Goal: Navigation & Orientation: Find specific page/section

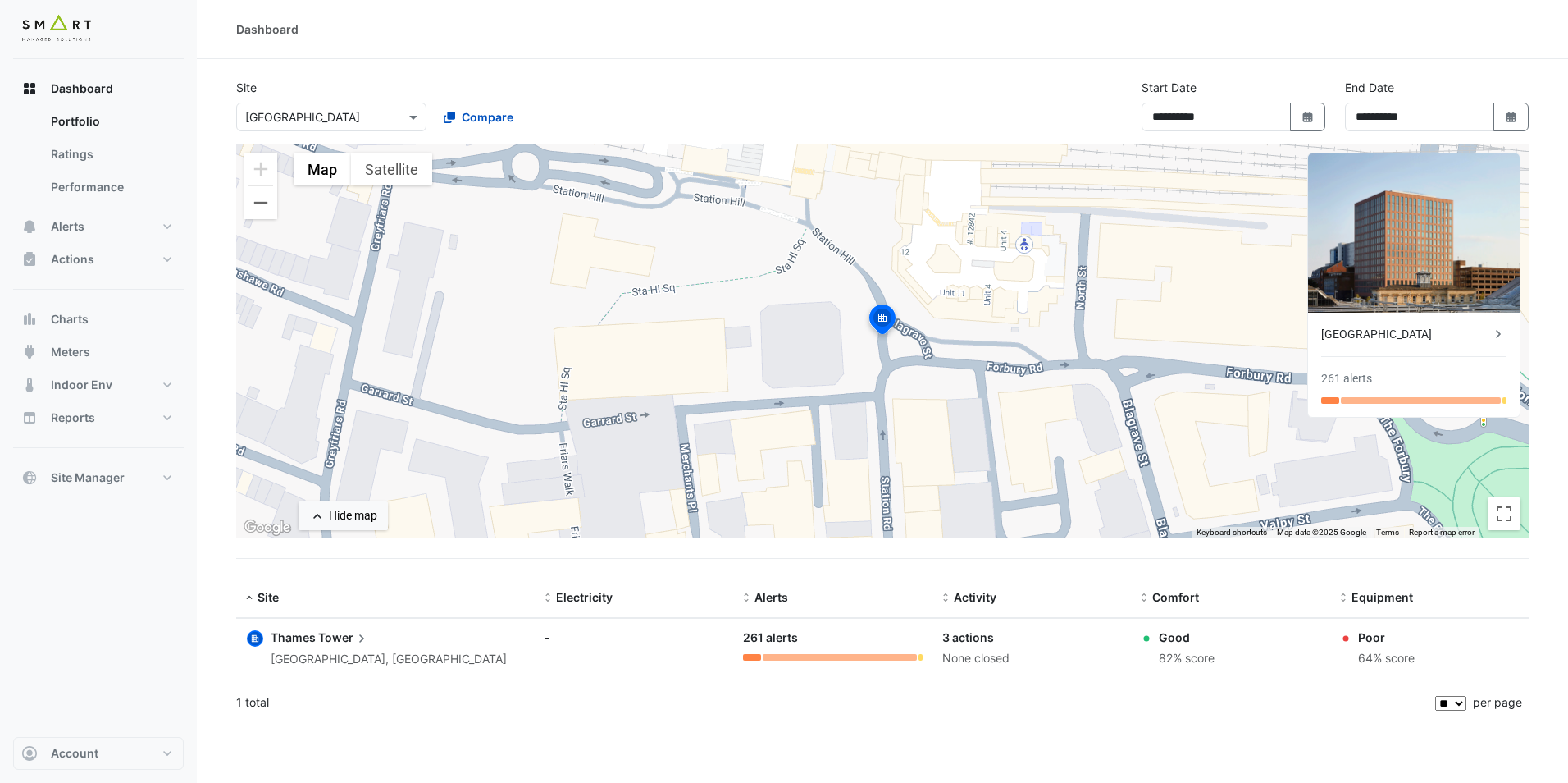
select select "**"
click at [364, 114] on input "text" at bounding box center [315, 118] width 140 height 18
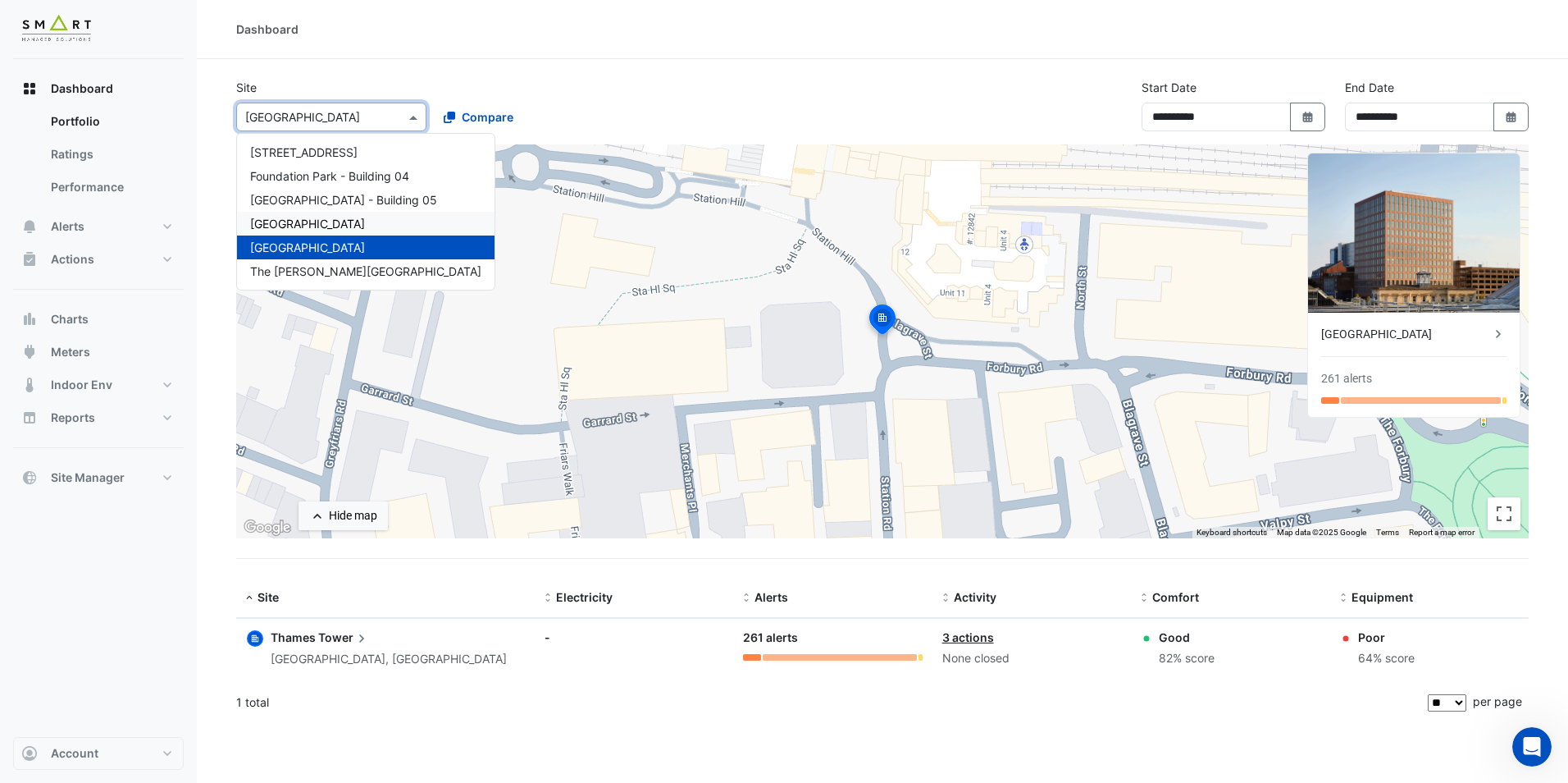
click at [302, 221] on span "[GEOGRAPHIC_DATA]" at bounding box center [307, 223] width 115 height 14
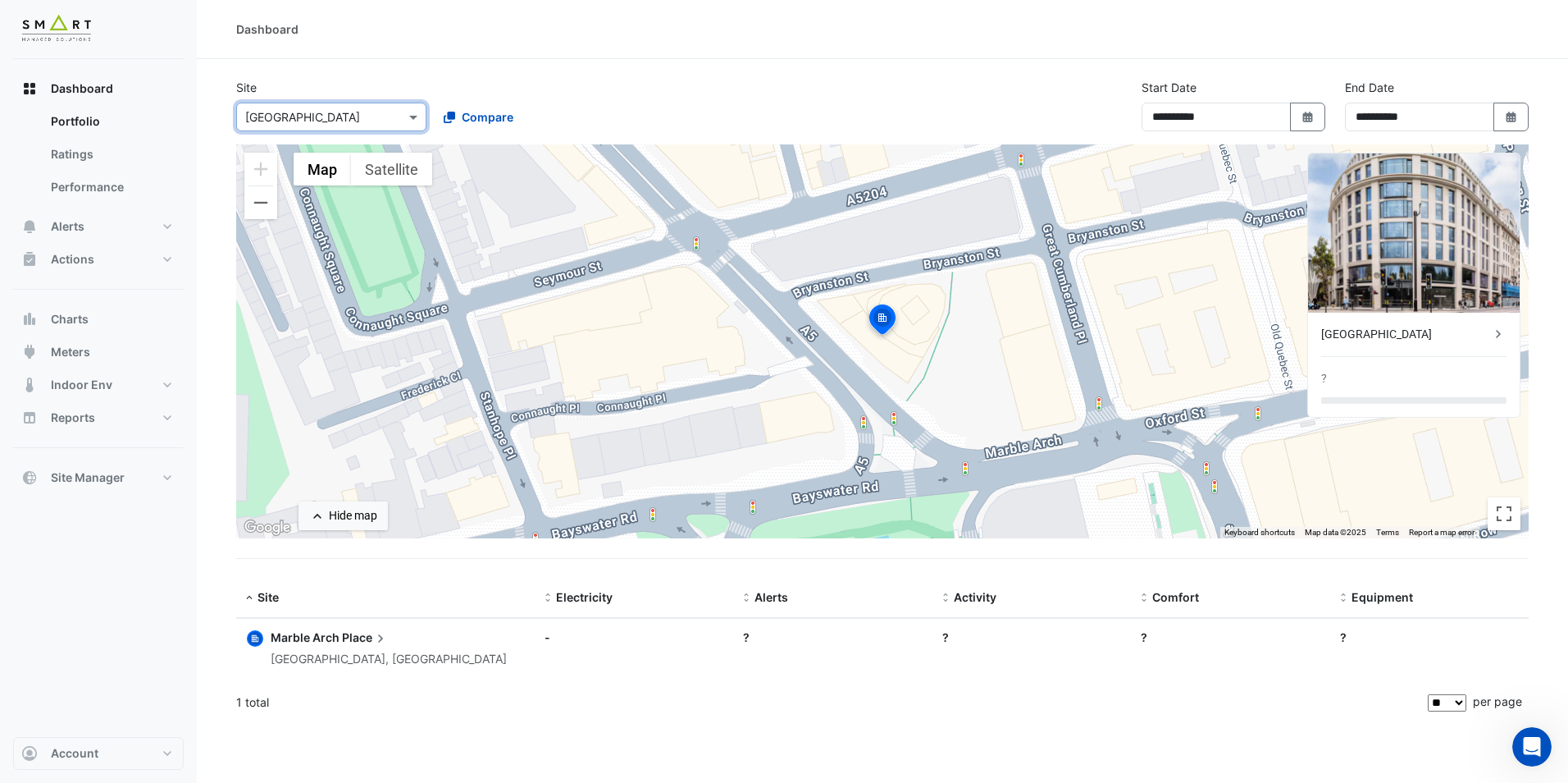
click at [348, 109] on input "text" at bounding box center [315, 118] width 140 height 18
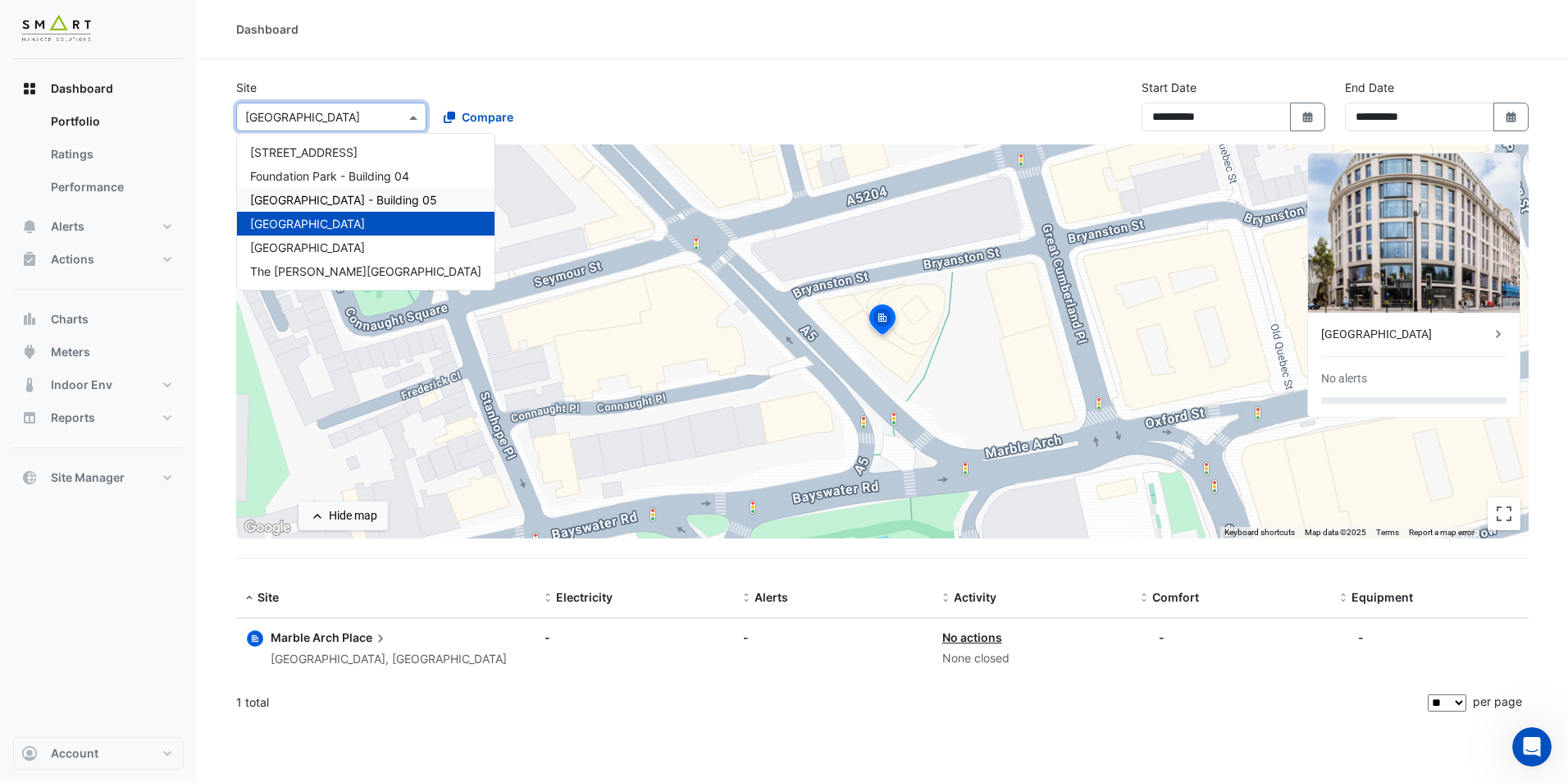
click at [353, 199] on span "[GEOGRAPHIC_DATA] - Building 05" at bounding box center [343, 199] width 187 height 14
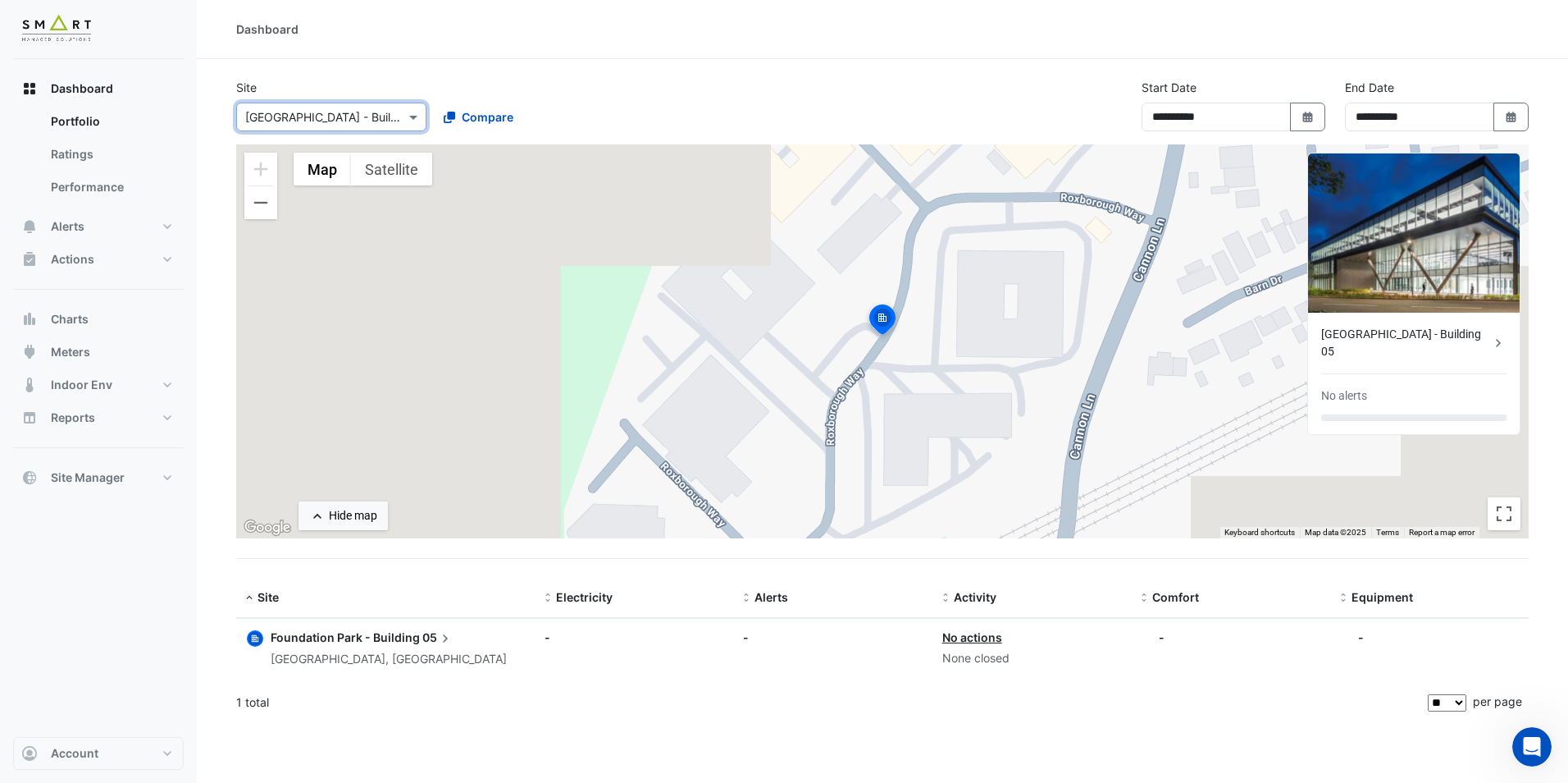
click at [352, 639] on span "Foundation Park - Building" at bounding box center [344, 637] width 149 height 14
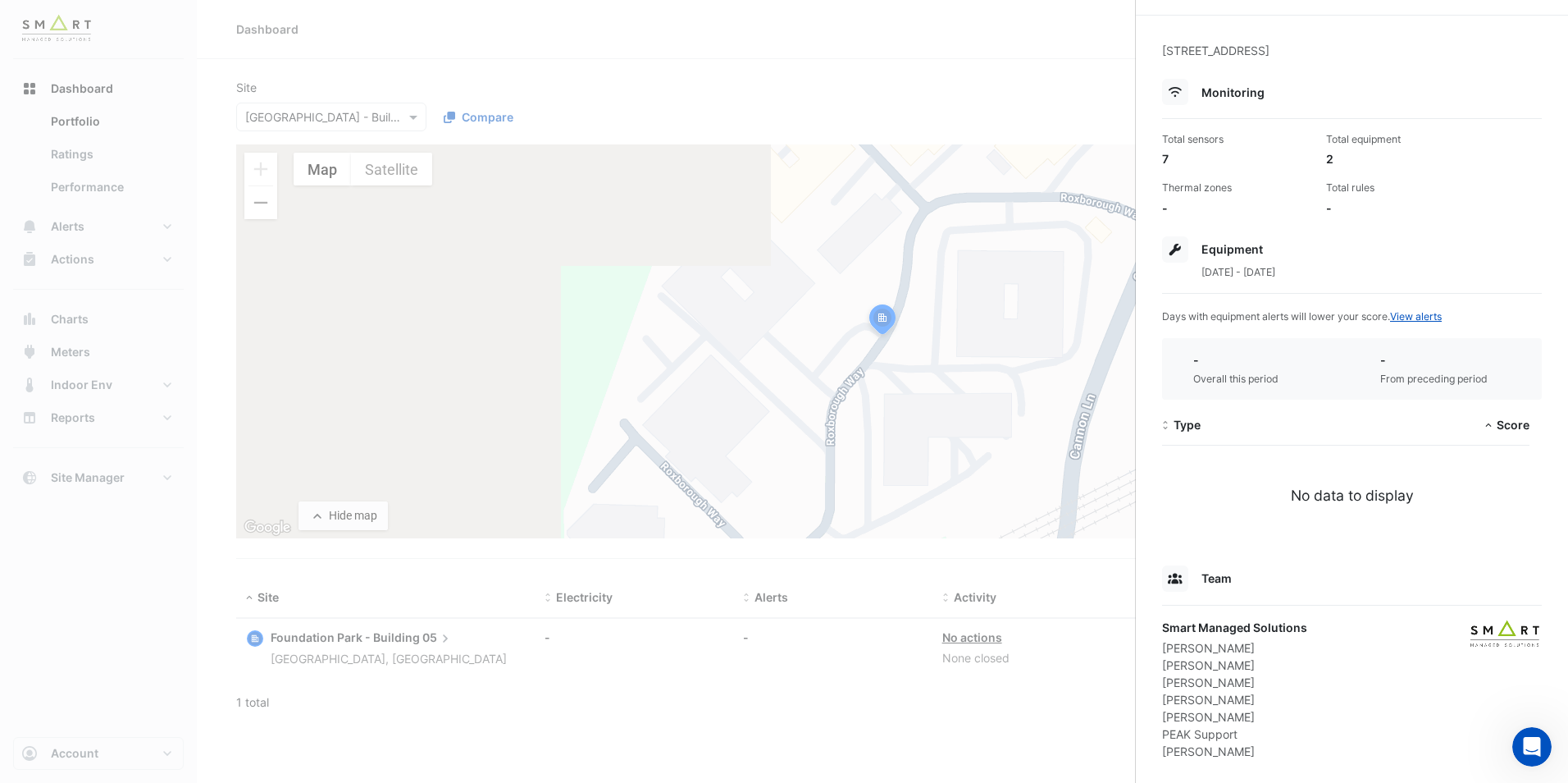
scroll to position [65, 0]
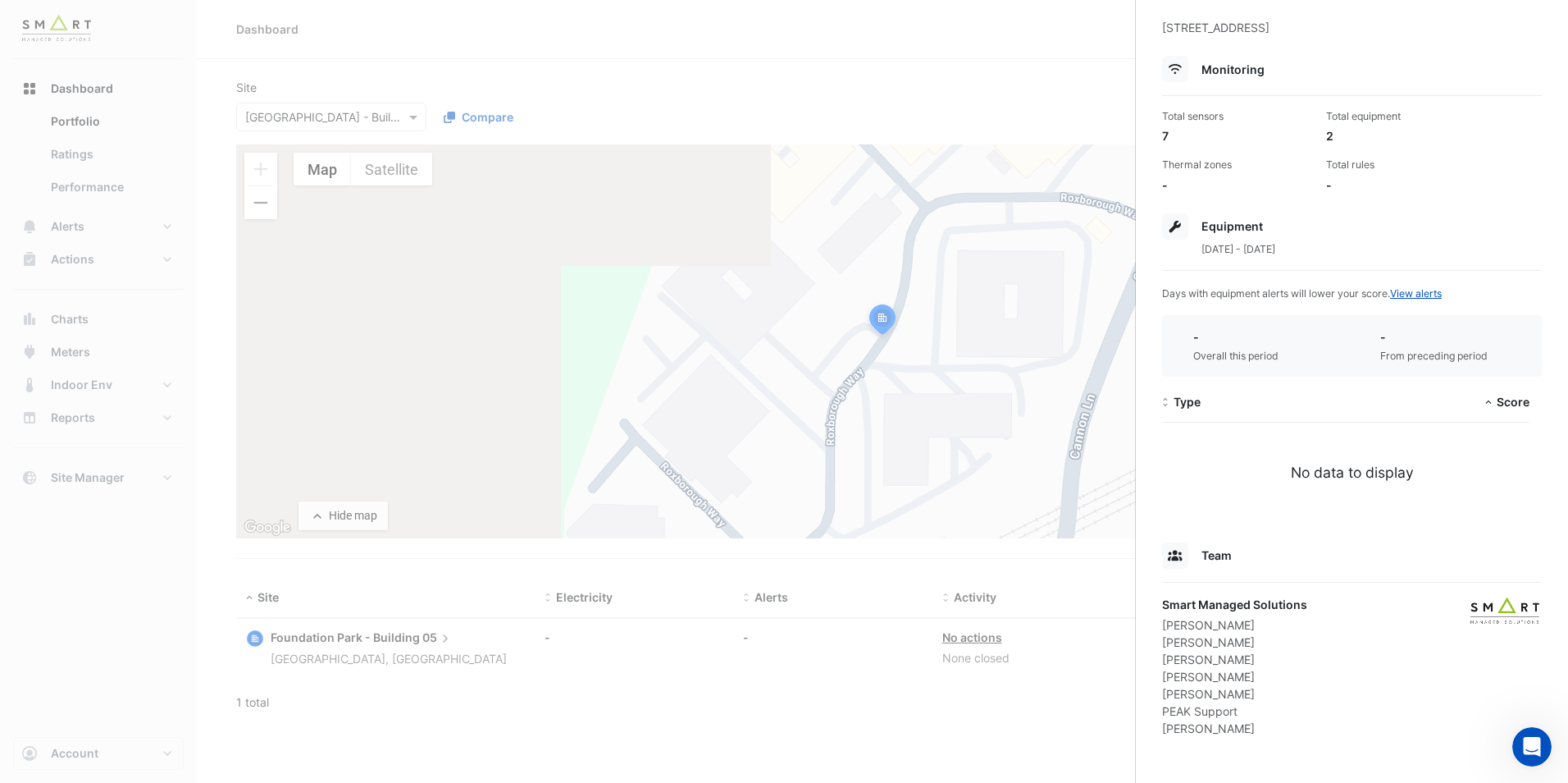
click at [1245, 710] on div "PEAK Support" at bounding box center [1234, 711] width 145 height 18
click at [1223, 721] on div "[PERSON_NAME]" at bounding box center [1234, 727] width 145 height 18
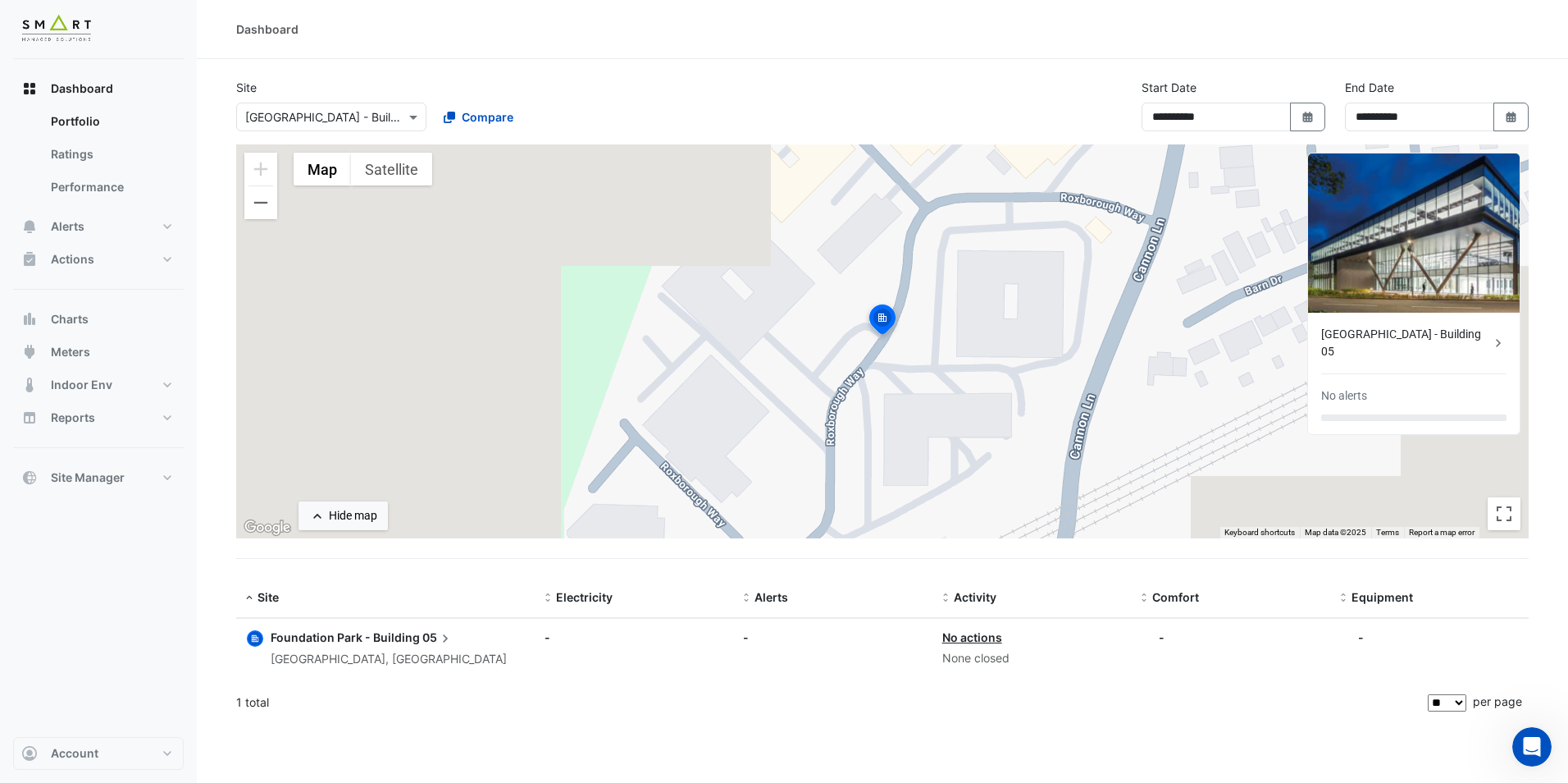
click at [970, 756] on ngb-offcanvas-backdrop at bounding box center [784, 392] width 1568 height 783
click at [377, 636] on span "Foundation Park - Building" at bounding box center [344, 637] width 149 height 14
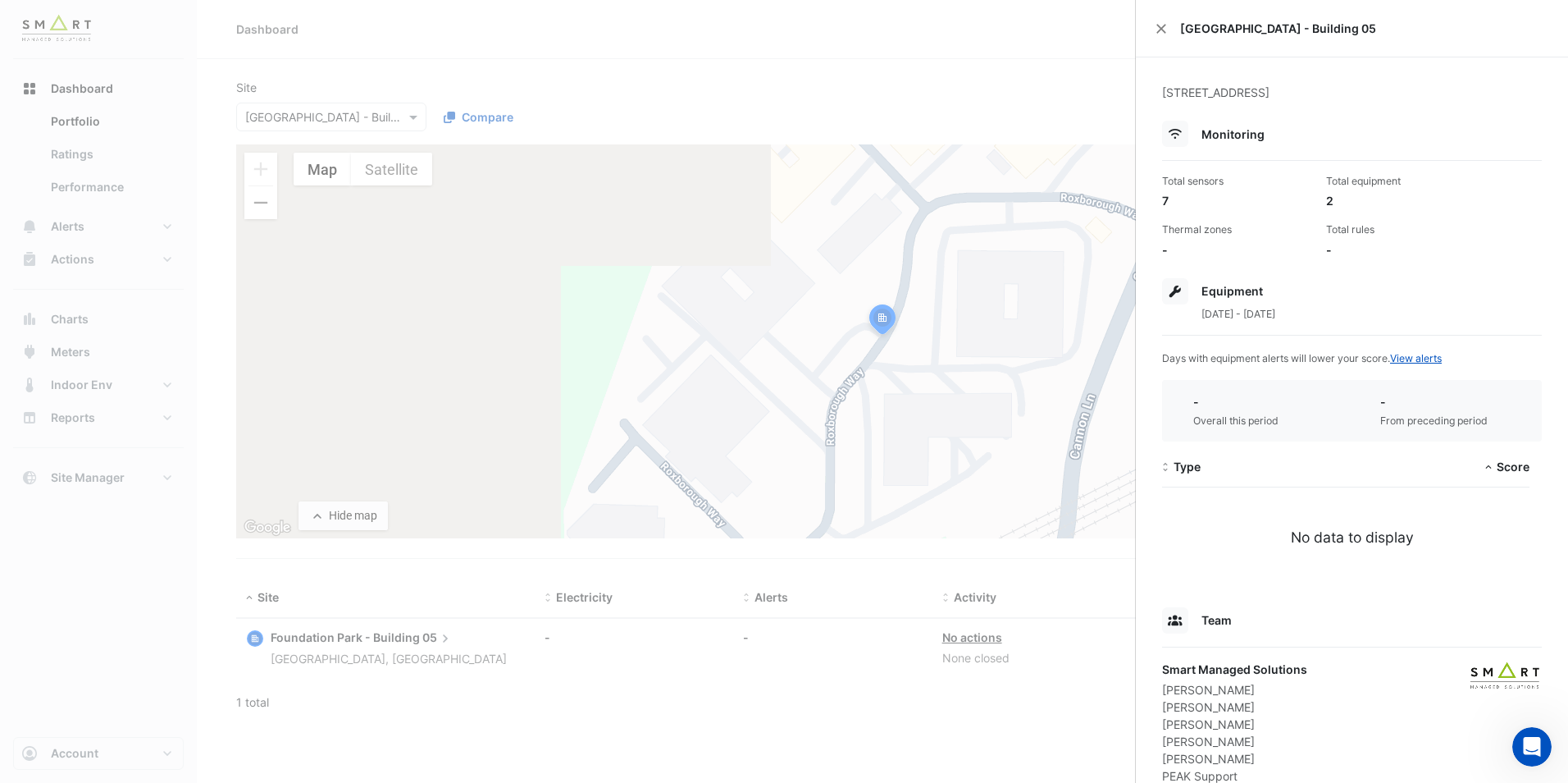
scroll to position [65, 0]
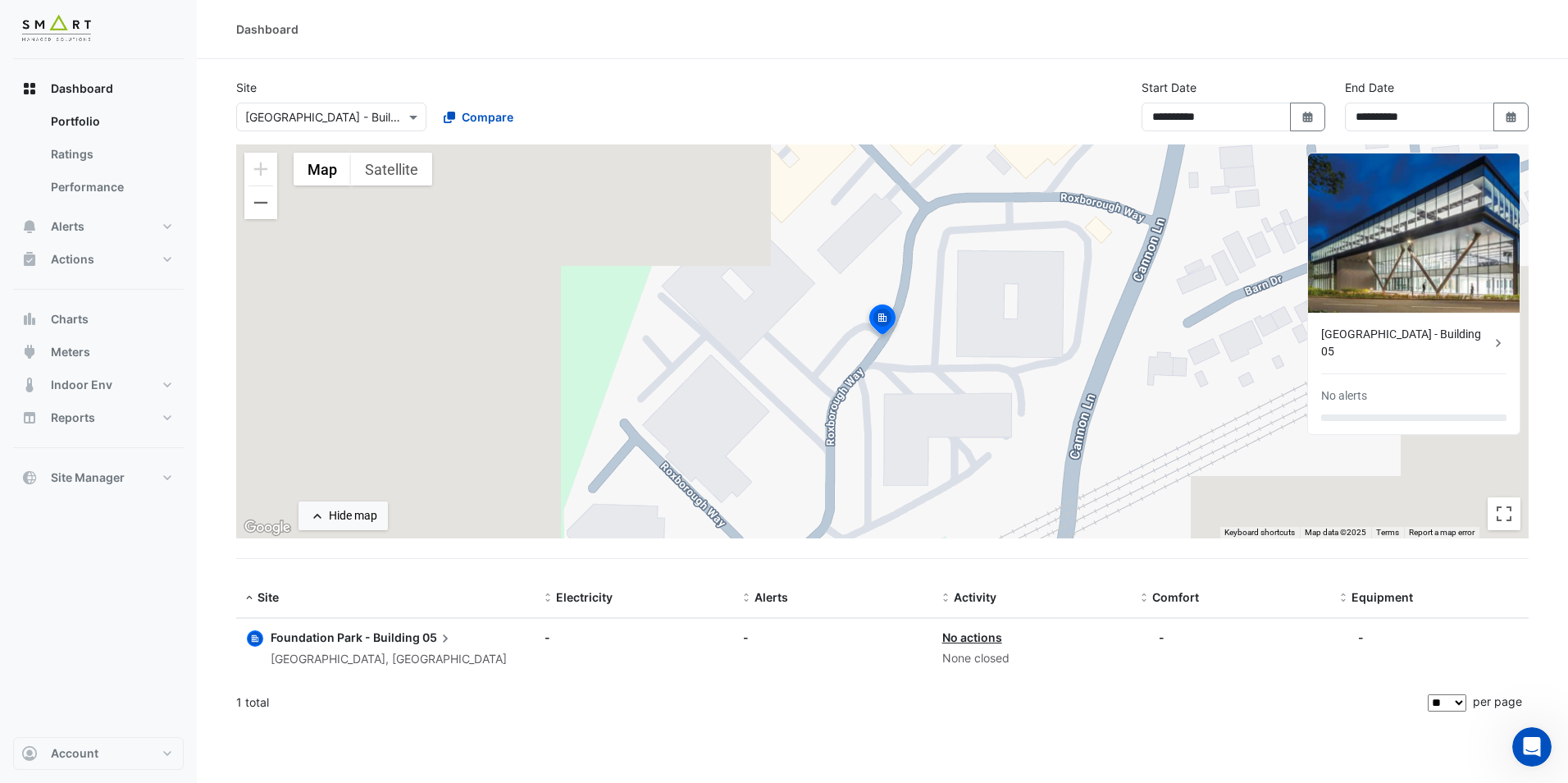
click at [934, 69] on ngb-offcanvas-backdrop at bounding box center [784, 392] width 1568 height 783
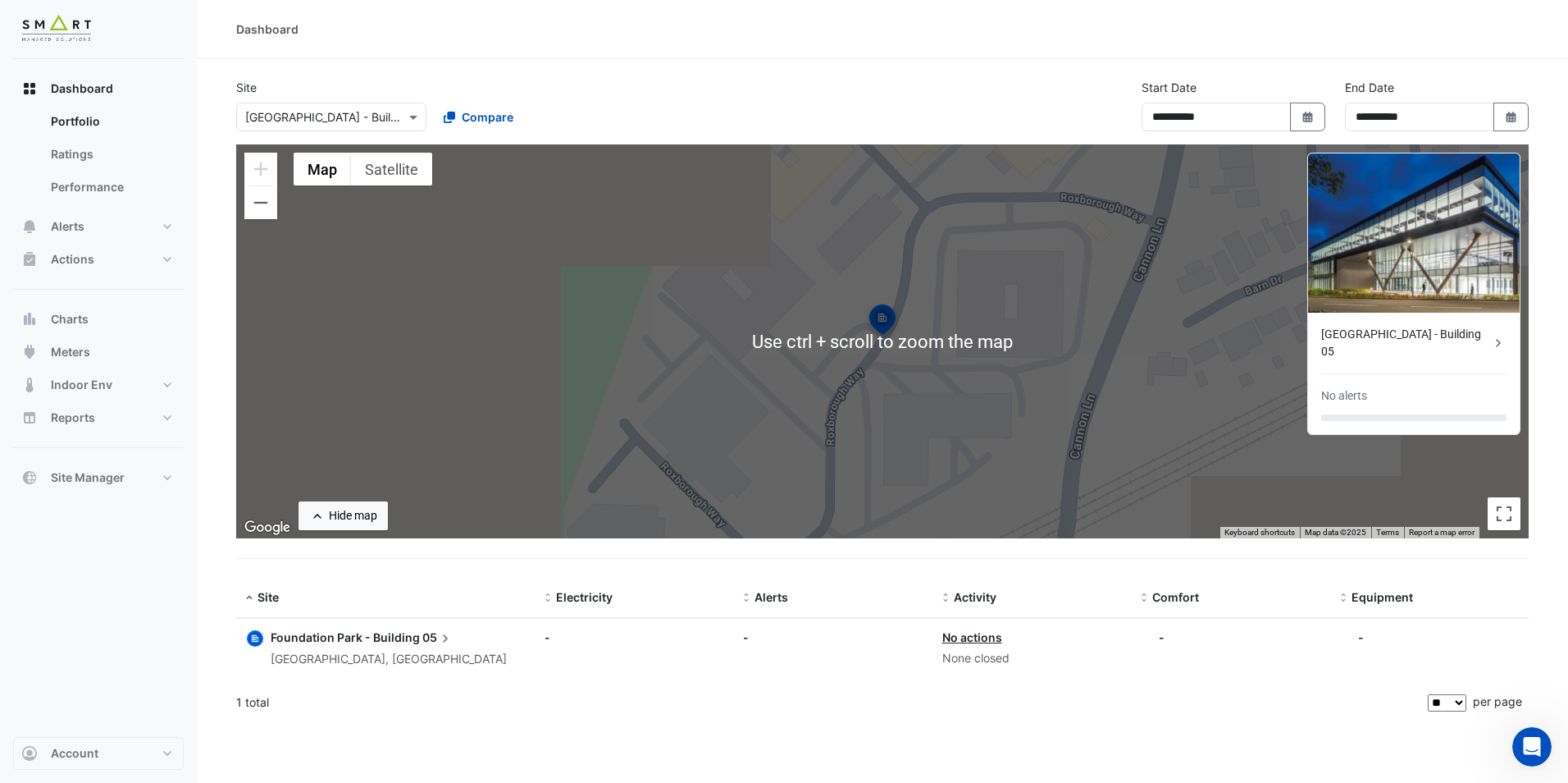
click at [1126, 576] on section "**********" at bounding box center [883, 391] width 1371 height 664
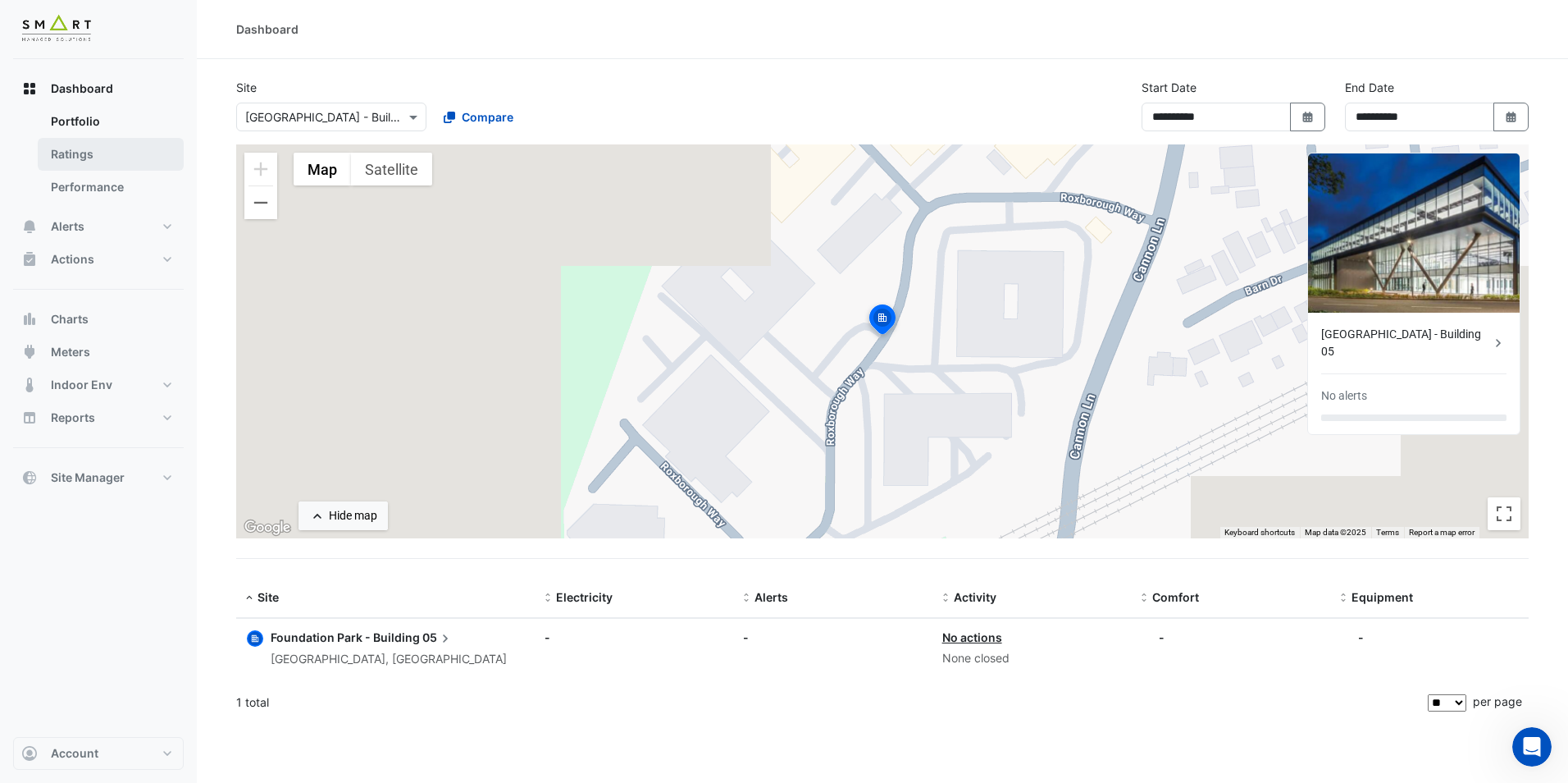
click at [108, 146] on link "Ratings" at bounding box center [111, 154] width 146 height 32
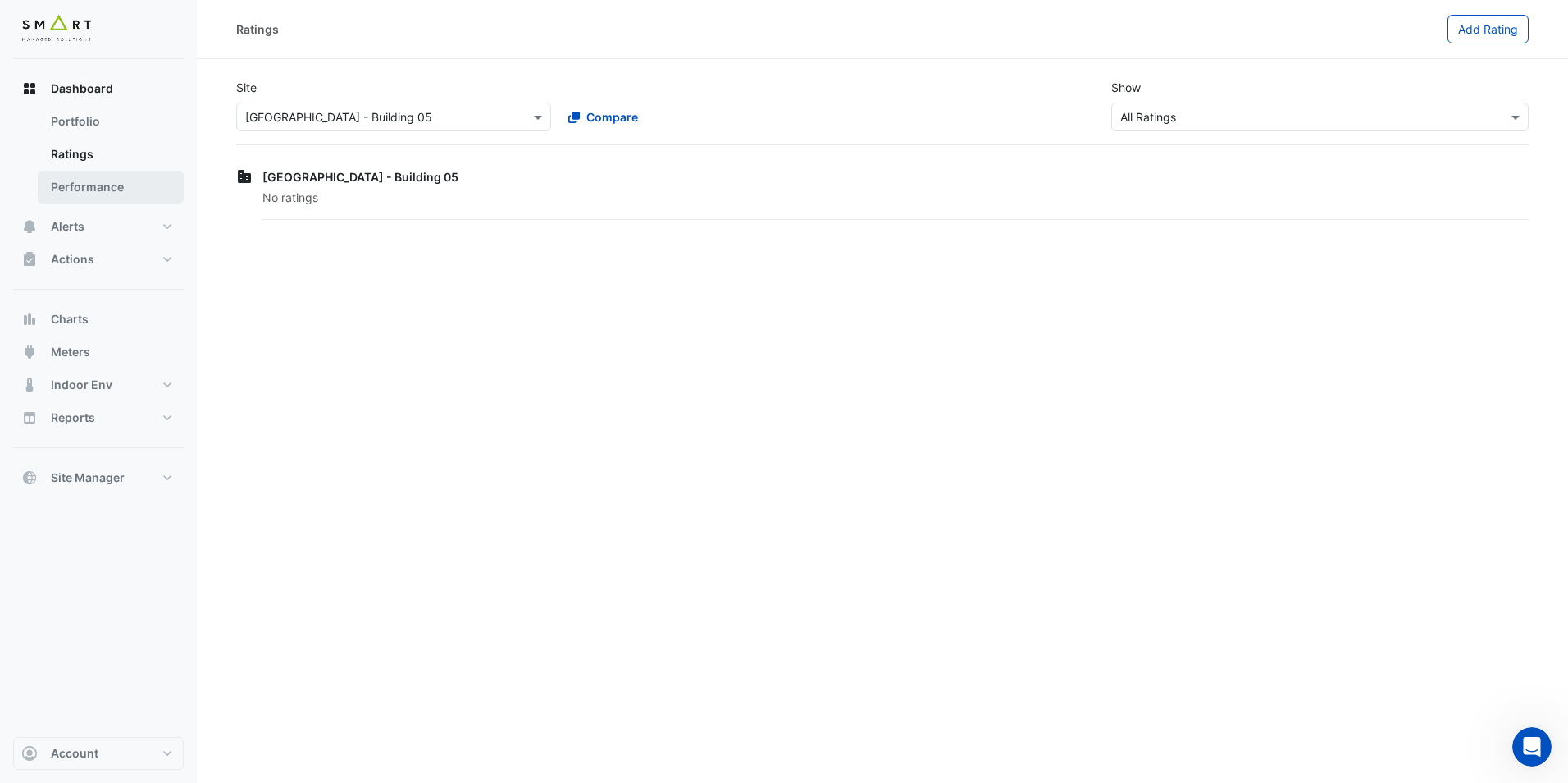
click at [68, 183] on link "Performance" at bounding box center [111, 186] width 146 height 32
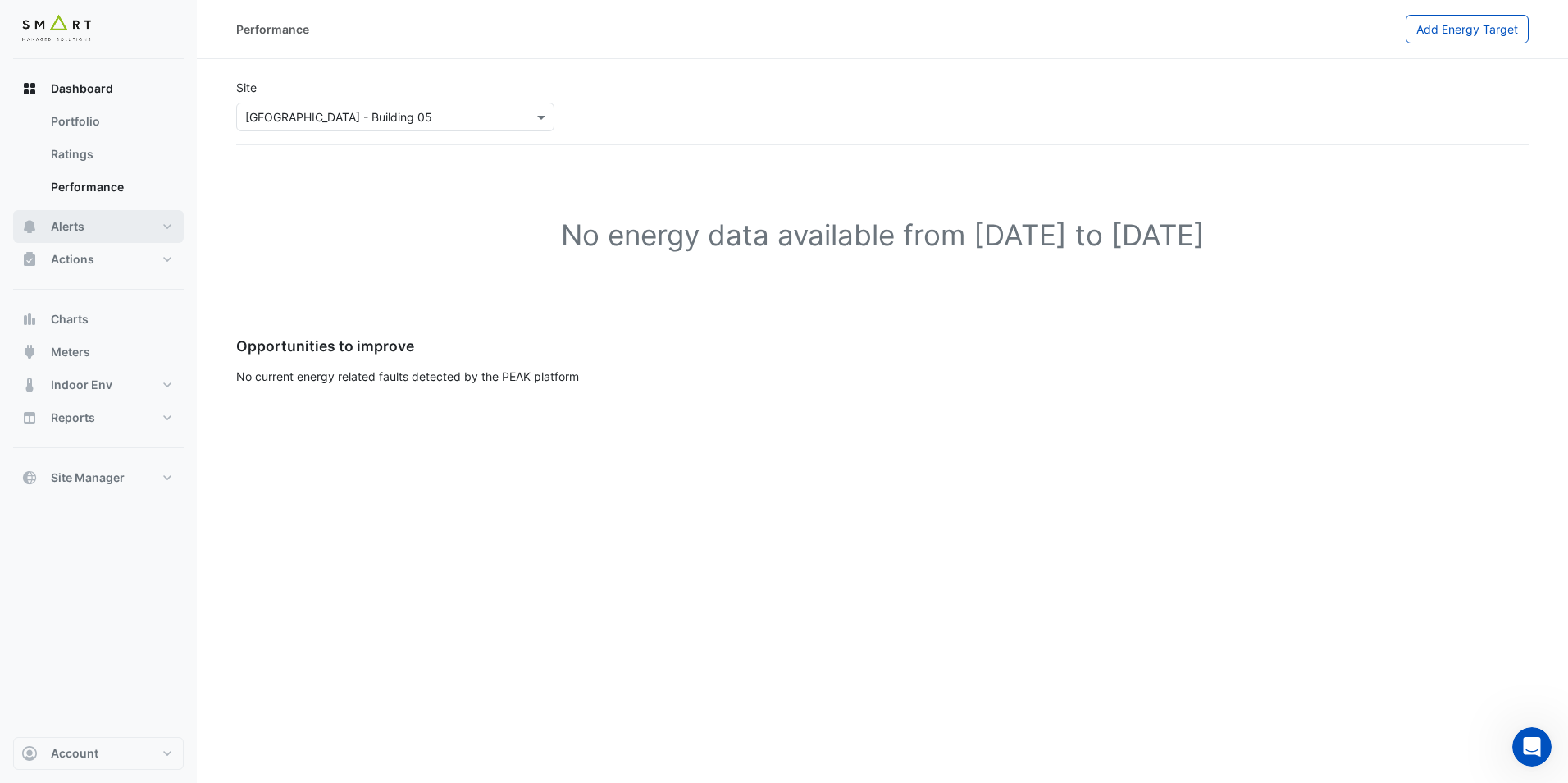
click at [88, 235] on button "Alerts" at bounding box center [98, 226] width 170 height 32
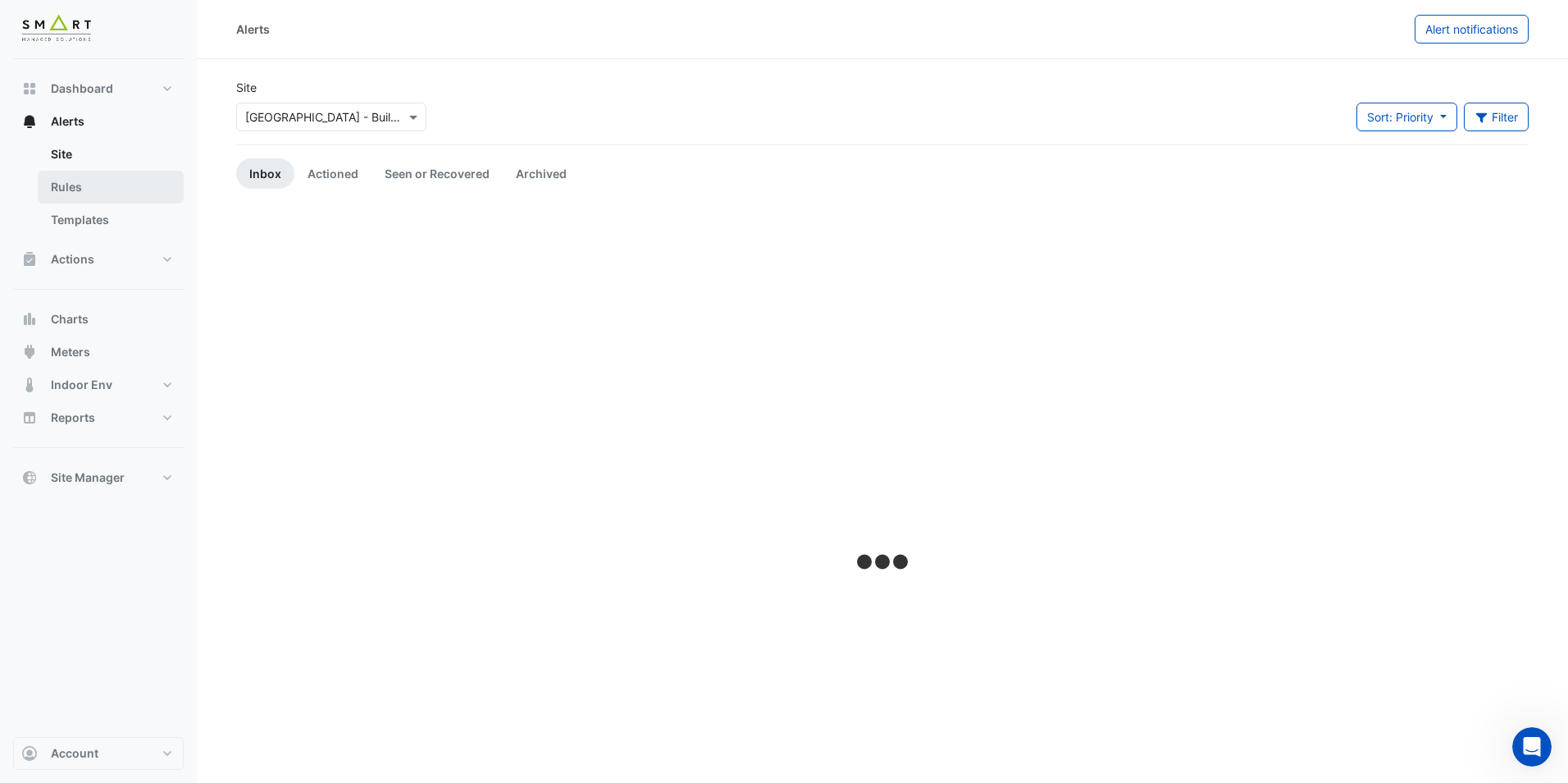
click at [76, 189] on link "Rules" at bounding box center [111, 186] width 146 height 32
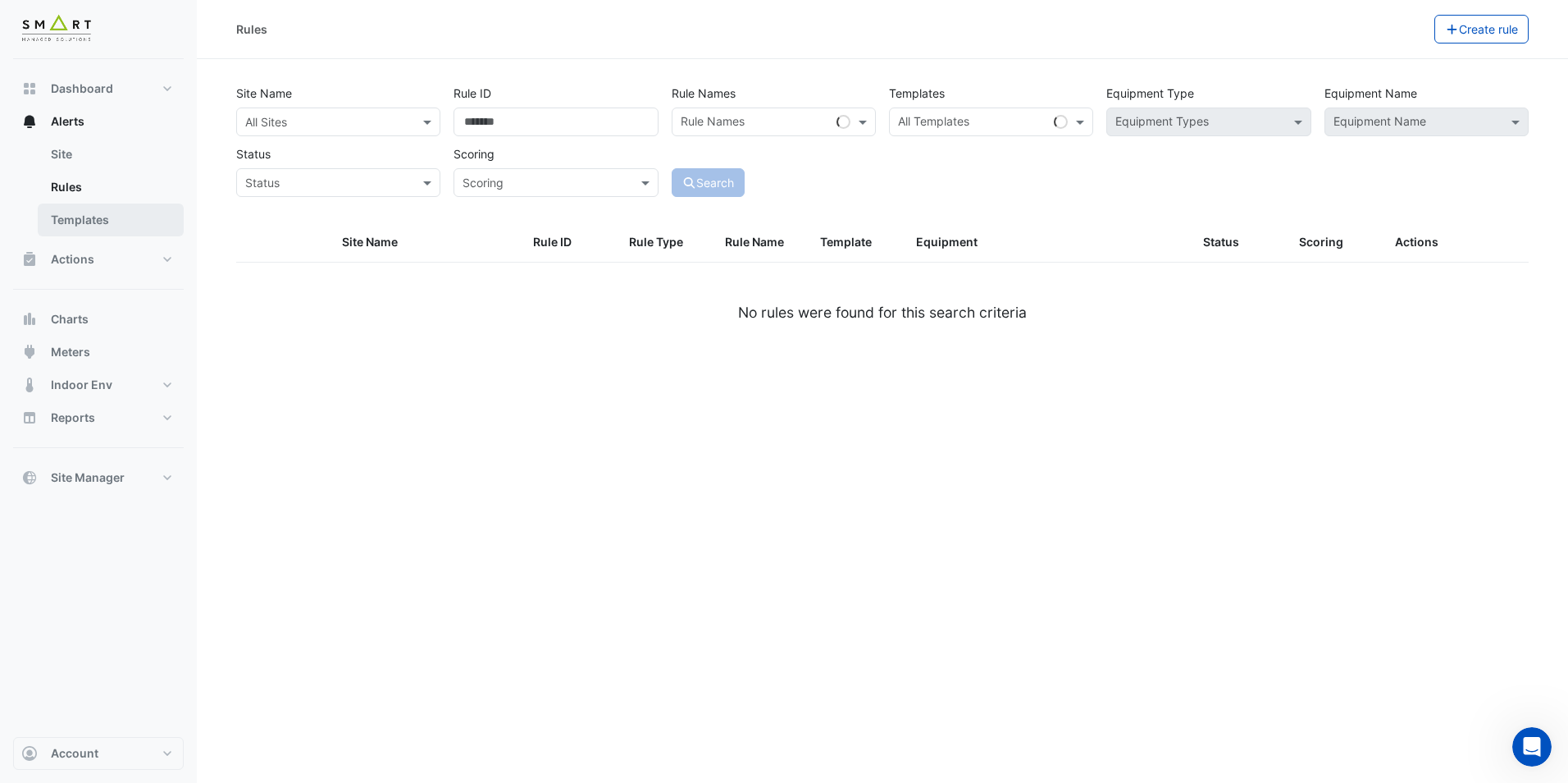
click at [87, 226] on link "Templates" at bounding box center [111, 219] width 146 height 32
select select
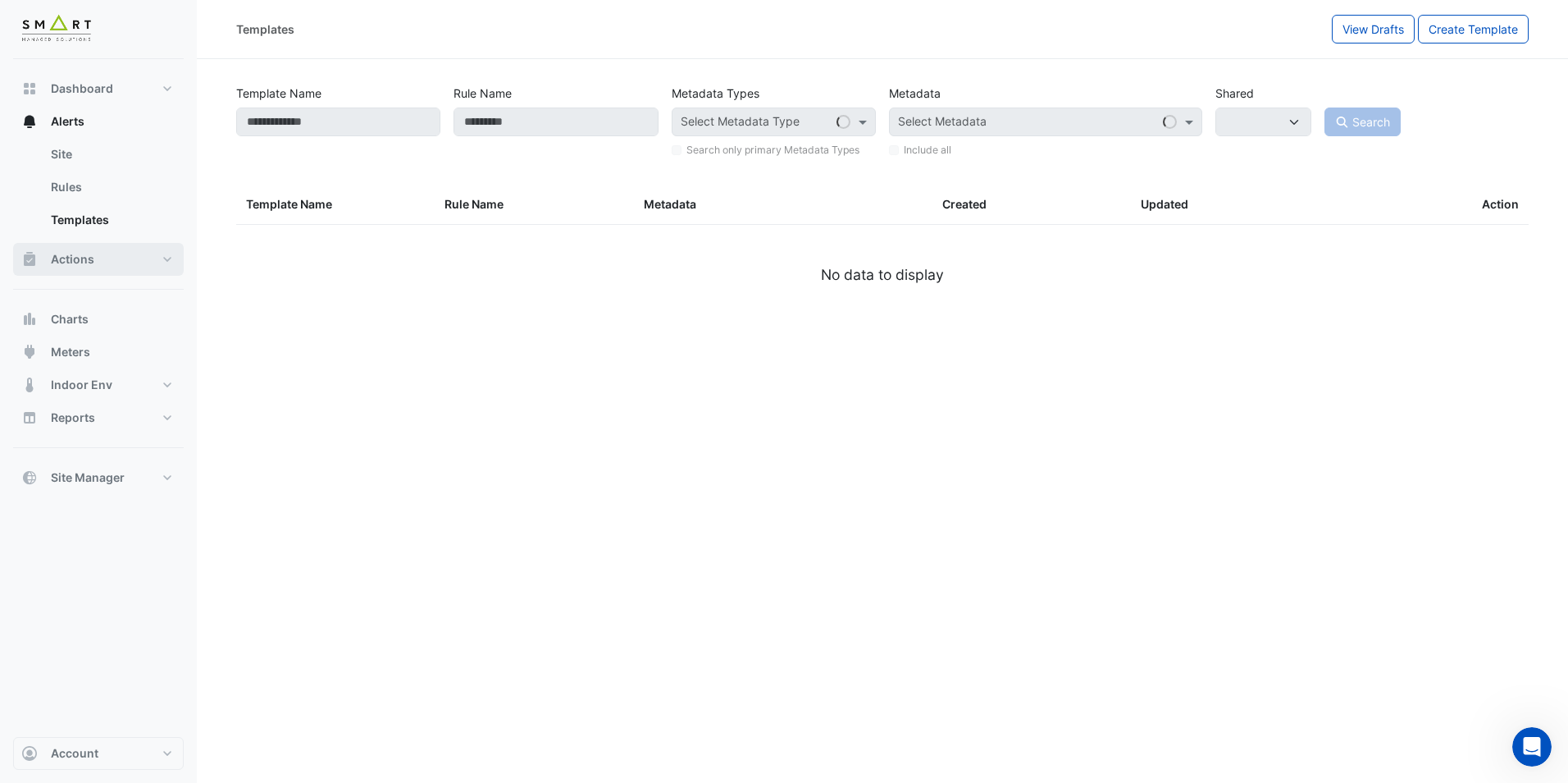
click at [87, 271] on button "Actions" at bounding box center [98, 258] width 170 height 32
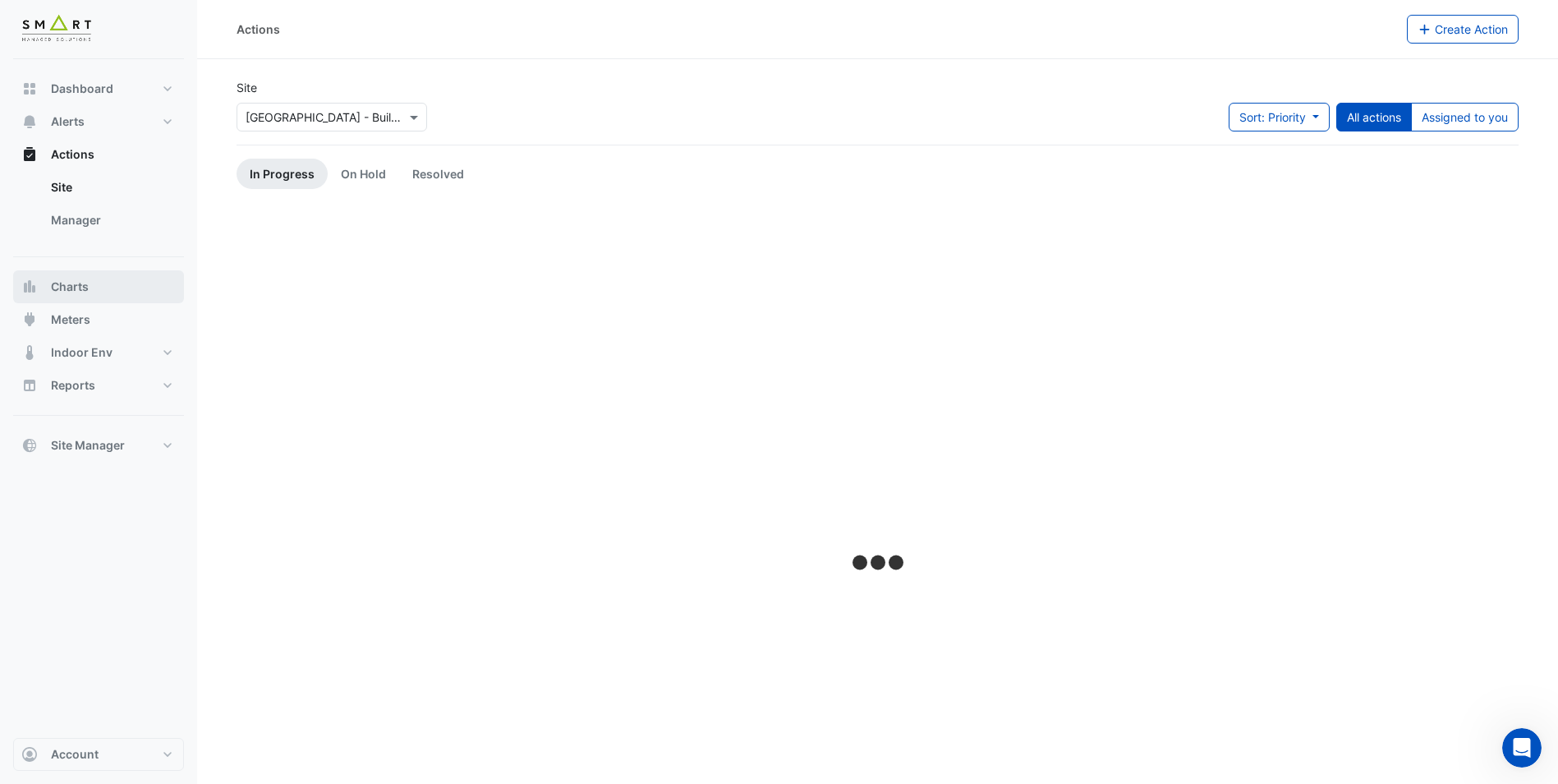
click at [87, 290] on span "Charts" at bounding box center [70, 286] width 38 height 17
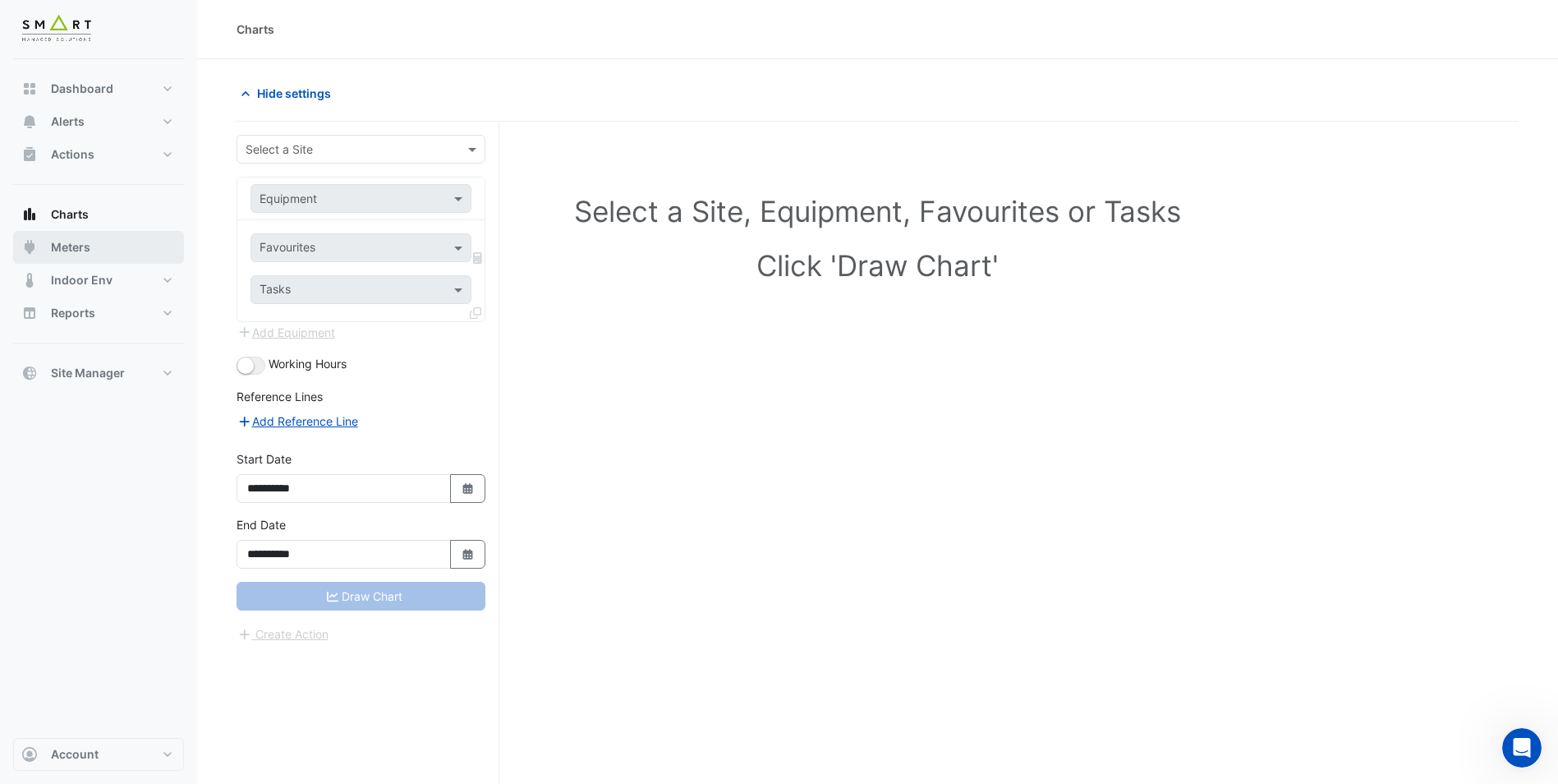
click at [83, 250] on span "Meters" at bounding box center [70, 247] width 40 height 17
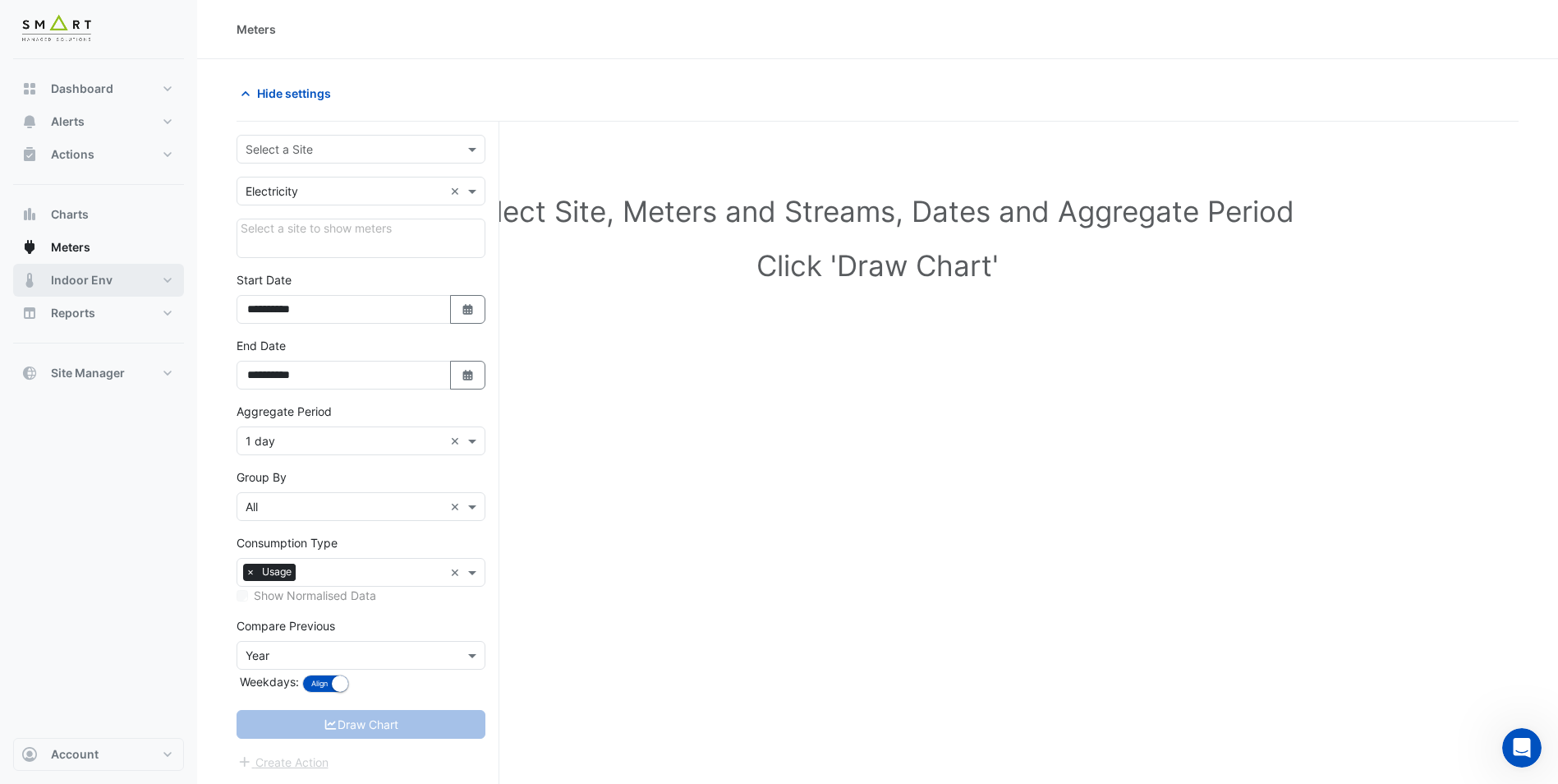
click at [83, 271] on button "Indoor Env" at bounding box center [98, 280] width 171 height 32
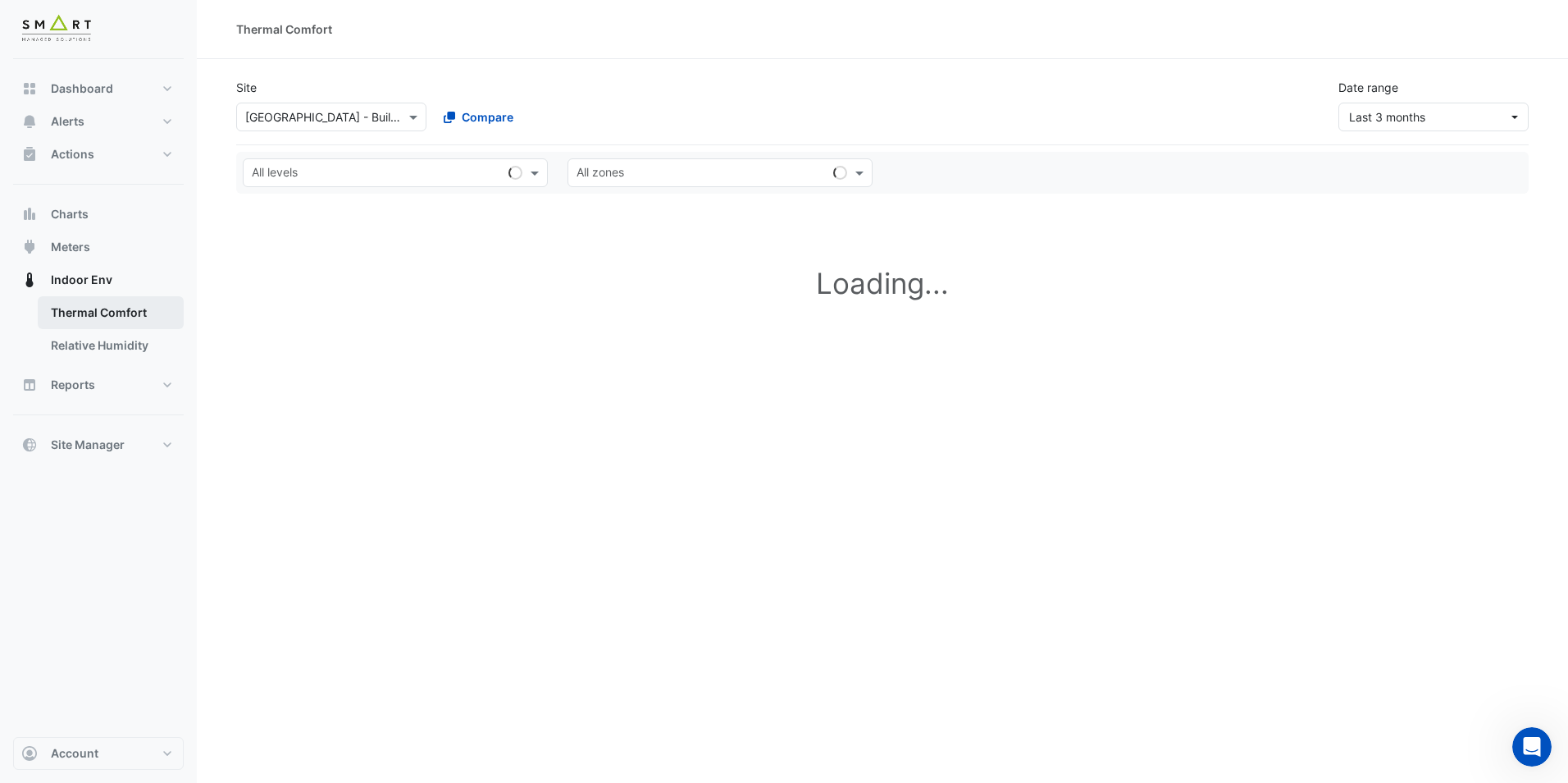
click at [87, 314] on link "Thermal Comfort" at bounding box center [111, 312] width 146 height 32
